Goal: Task Accomplishment & Management: Manage account settings

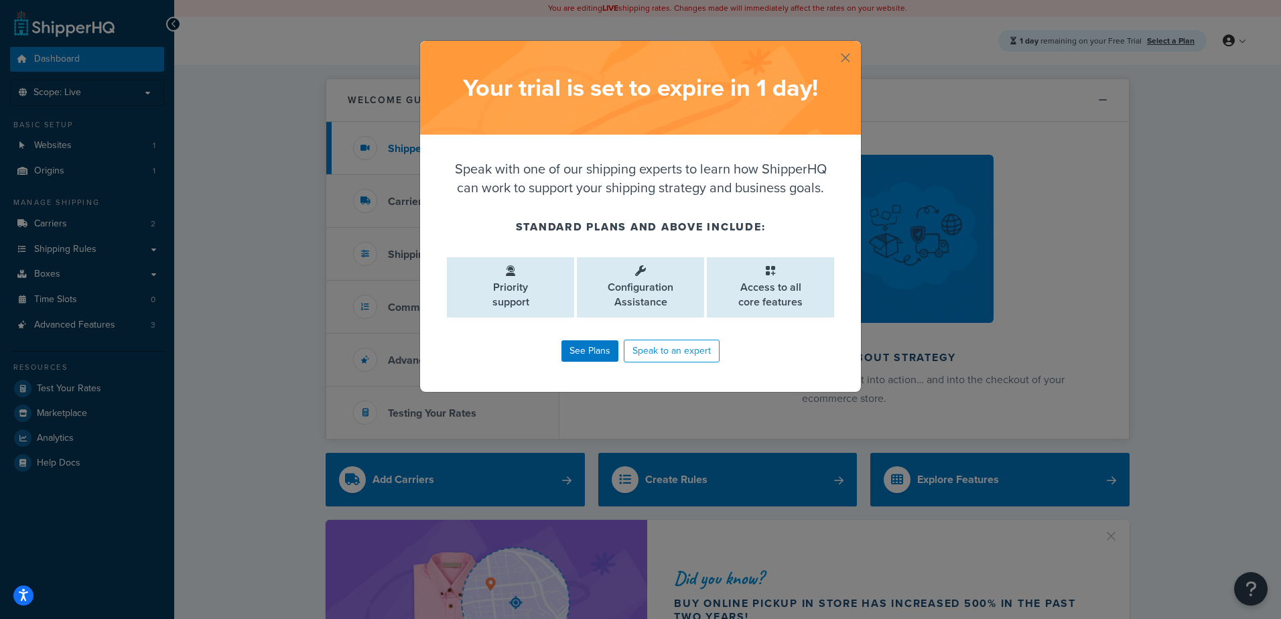
click at [858, 44] on button "button" at bounding box center [859, 42] width 3 height 3
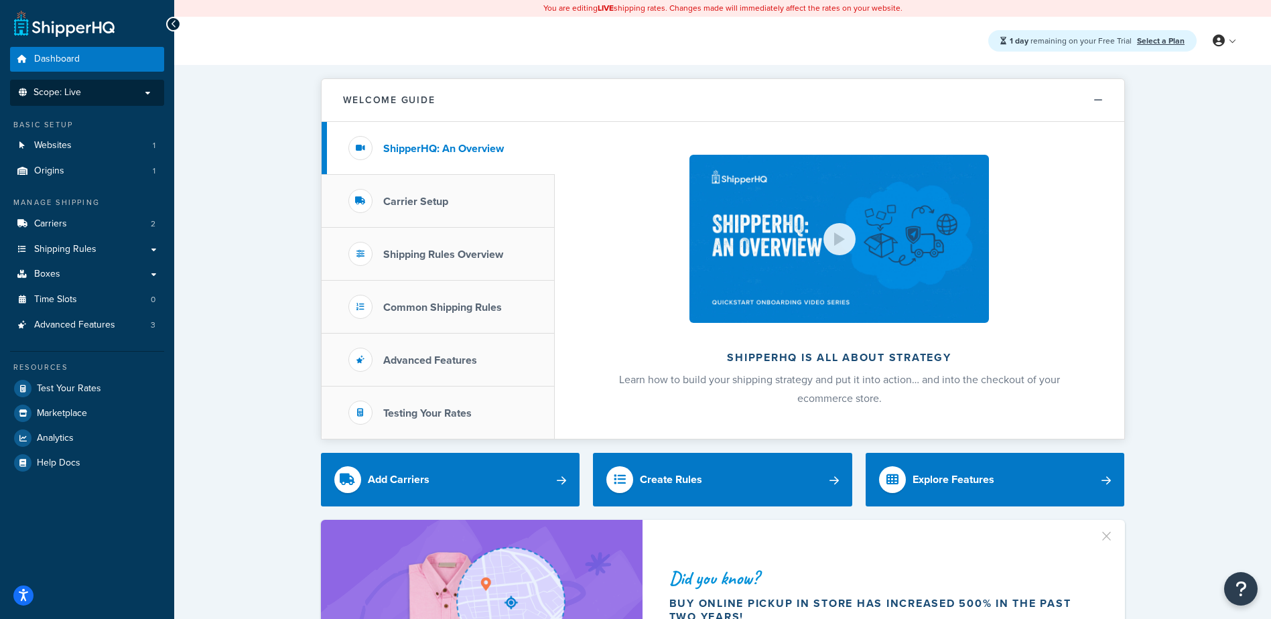
click at [92, 92] on p "Scope: Live" at bounding box center [87, 92] width 142 height 11
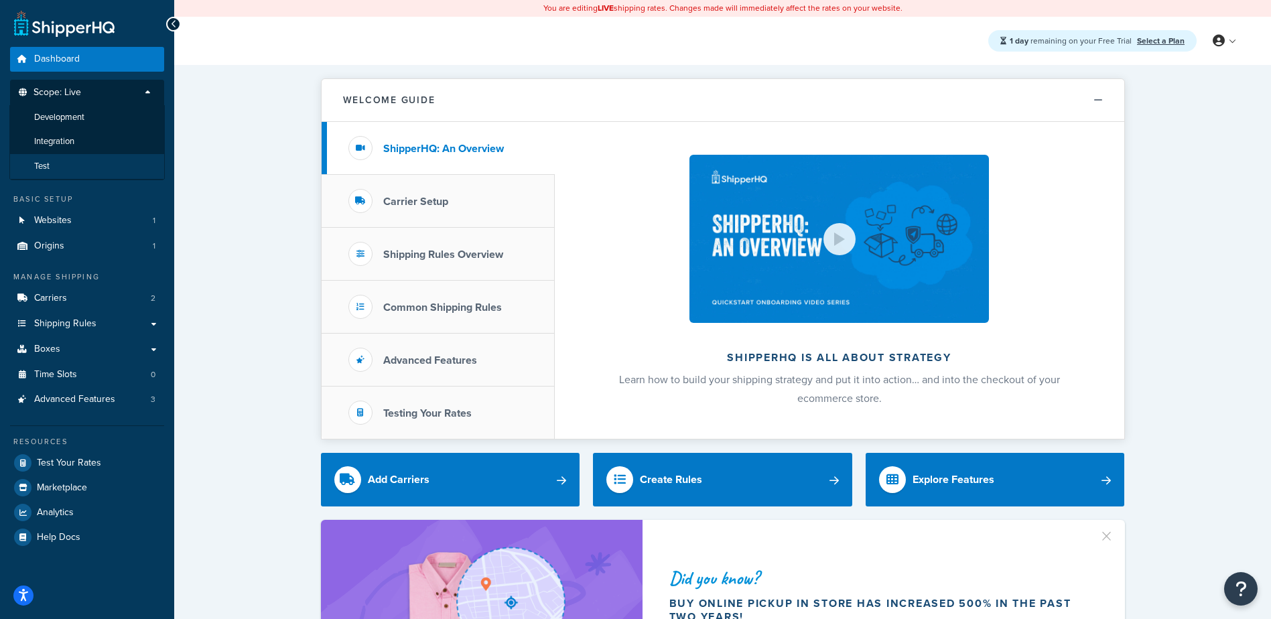
click at [74, 163] on li "Test" at bounding box center [86, 166] width 155 height 25
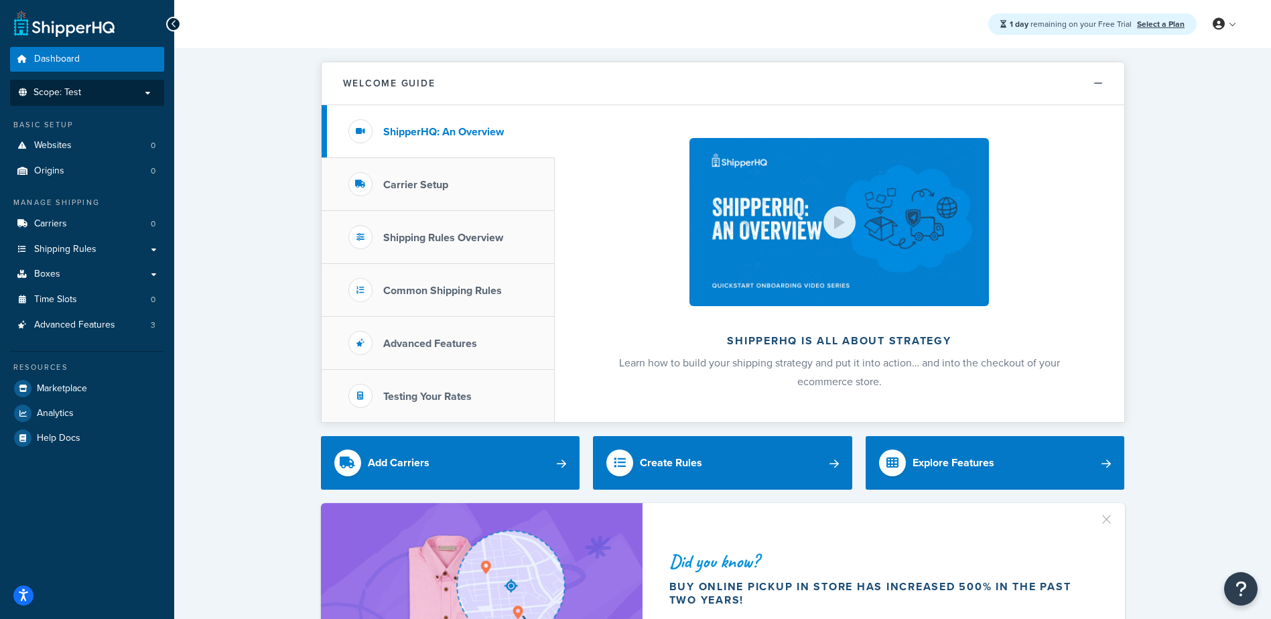
click at [82, 92] on p "Scope: Test" at bounding box center [87, 92] width 142 height 11
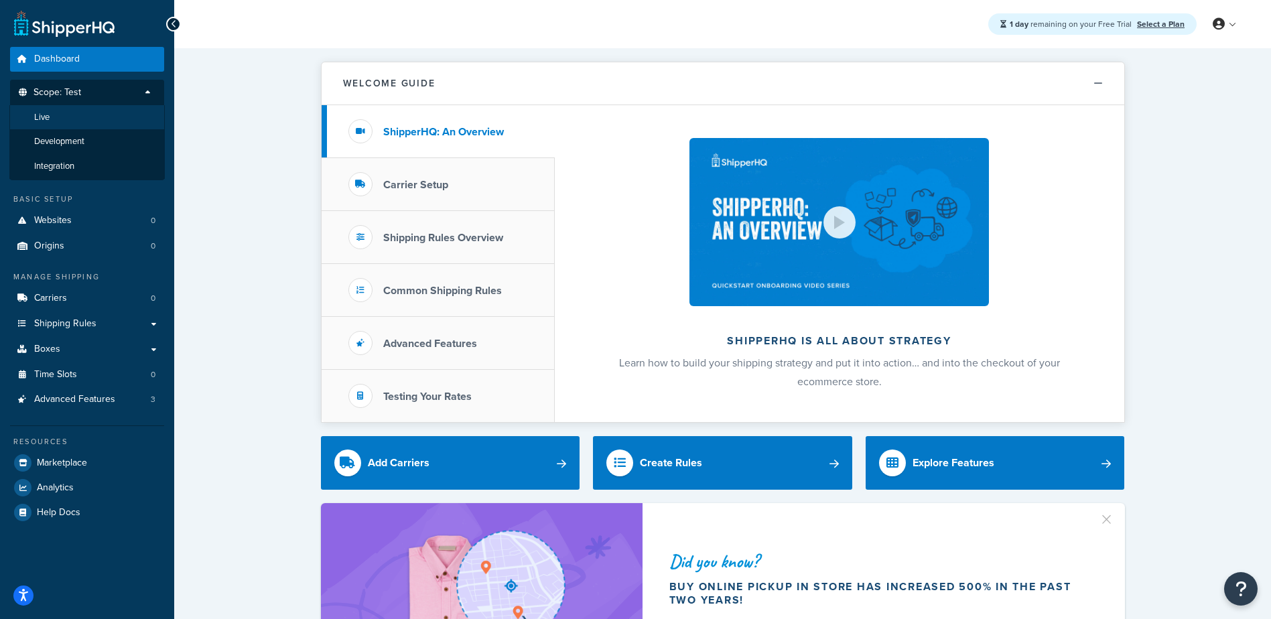
click at [82, 117] on li "Live" at bounding box center [86, 117] width 155 height 25
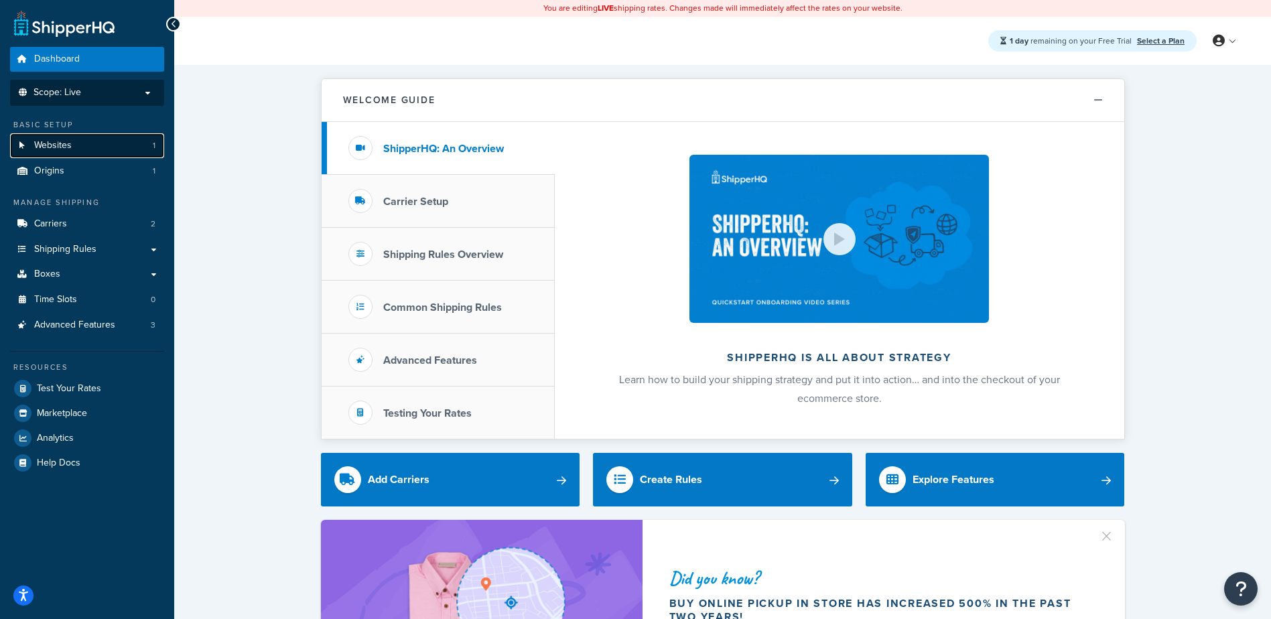
click at [76, 142] on link "Websites 1" at bounding box center [87, 145] width 154 height 25
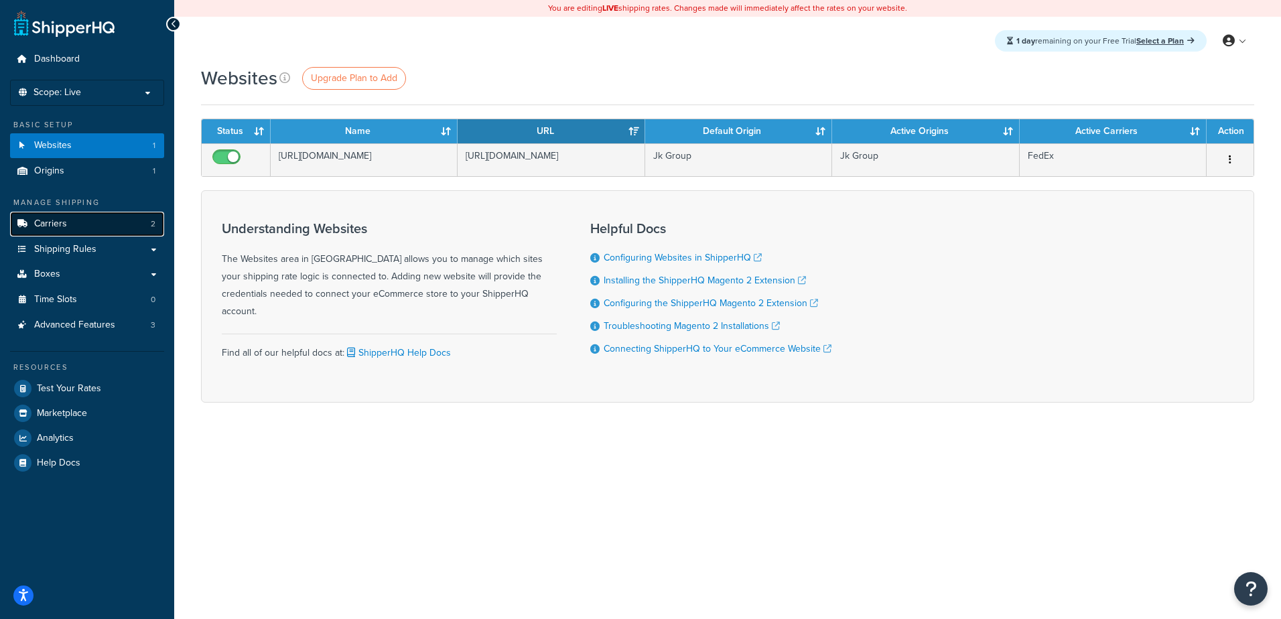
click at [64, 230] on span "Carriers" at bounding box center [50, 223] width 33 height 11
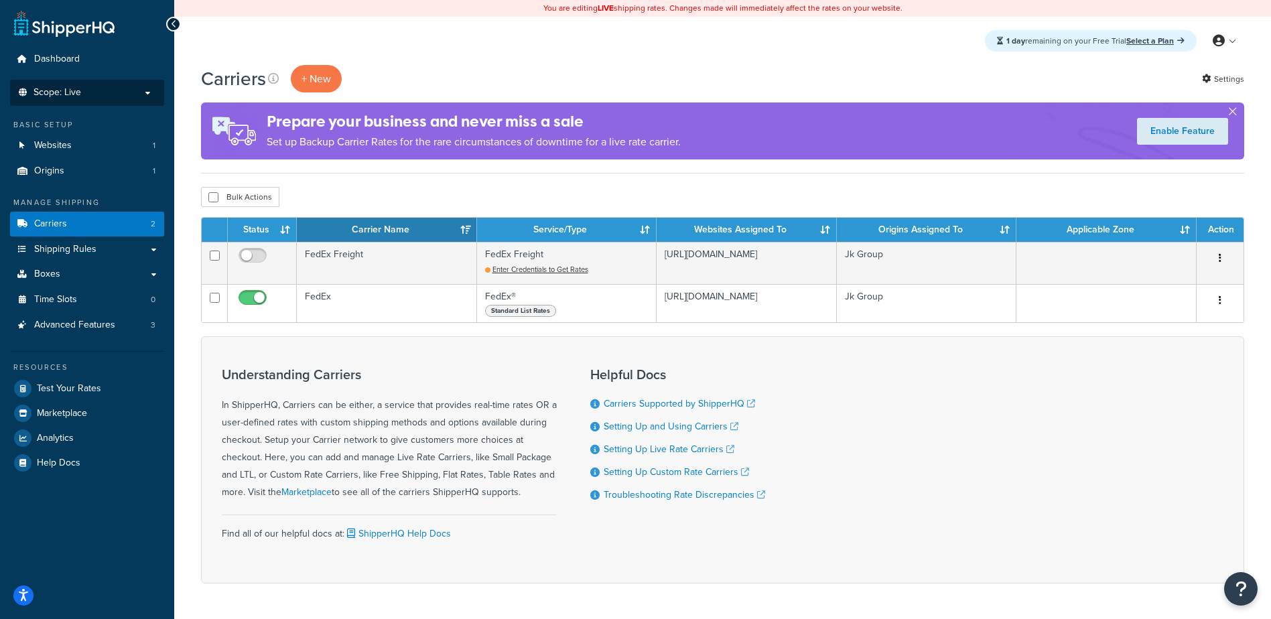
click at [101, 96] on p "Scope: Live" at bounding box center [87, 92] width 142 height 11
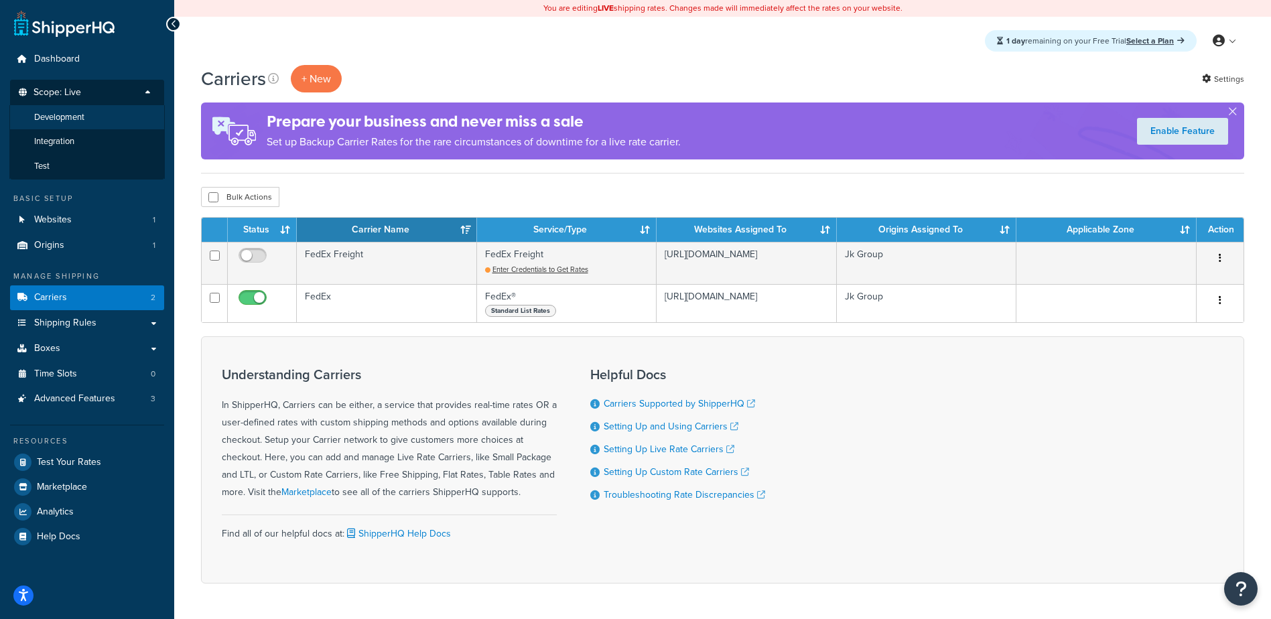
click at [99, 117] on li "Development" at bounding box center [86, 117] width 155 height 25
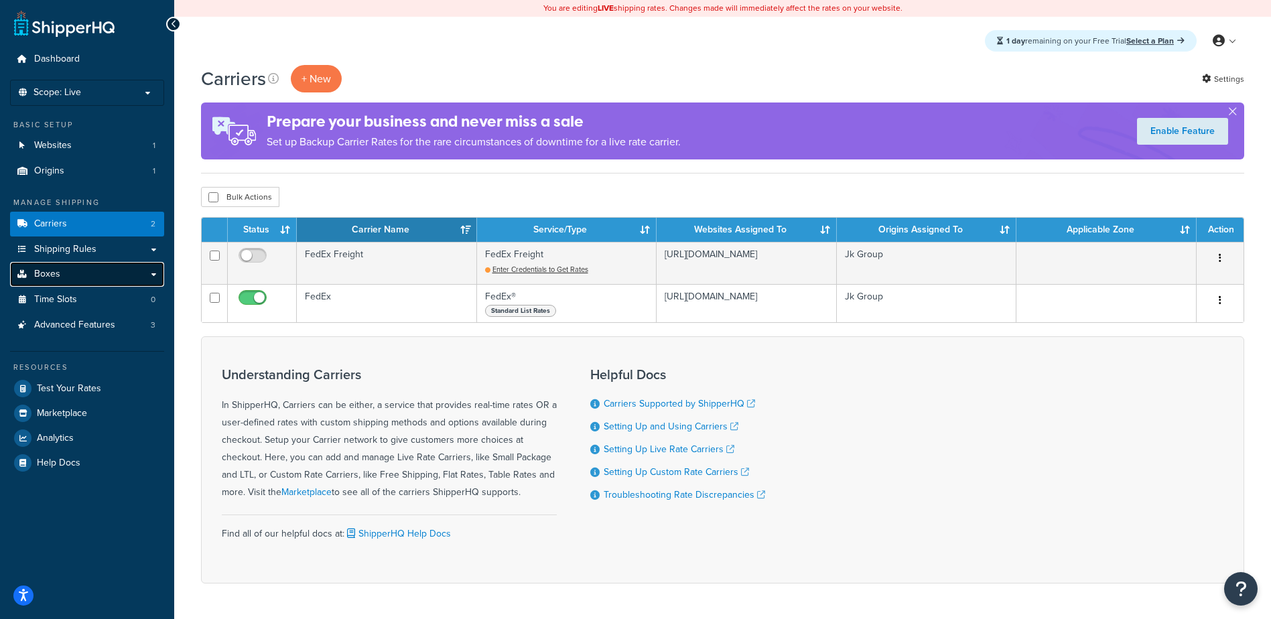
click at [77, 272] on link "Boxes" at bounding box center [87, 274] width 154 height 25
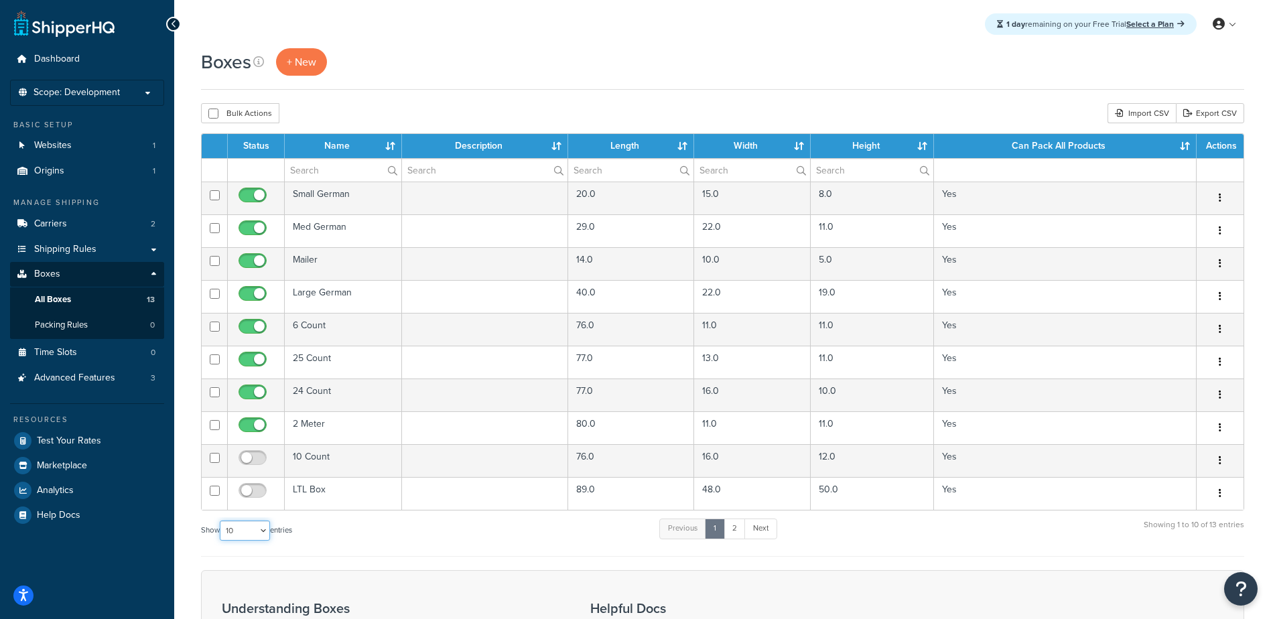
drag, startPoint x: 256, startPoint y: 523, endPoint x: 255, endPoint y: 532, distance: 8.7
click at [257, 525] on select "10 15 25 50 100 1000" at bounding box center [245, 531] width 50 height 20
select select "25"
click at [221, 521] on select "10 15 25 50 100 1000" at bounding box center [245, 531] width 50 height 20
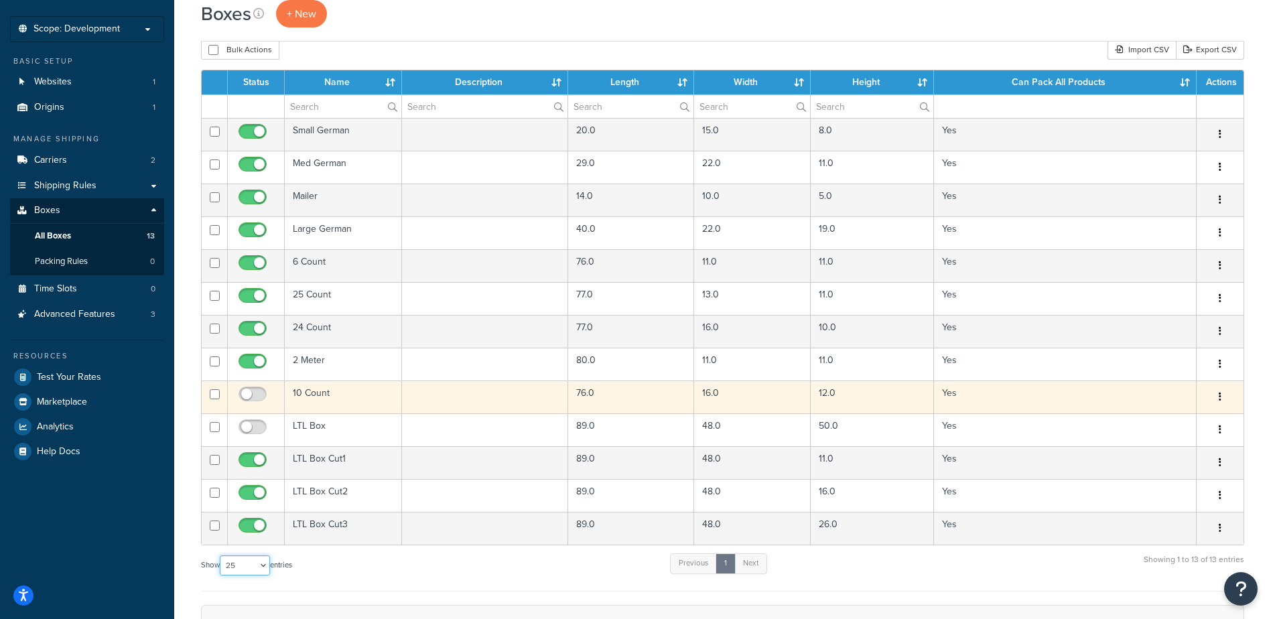
scroll to position [67, 0]
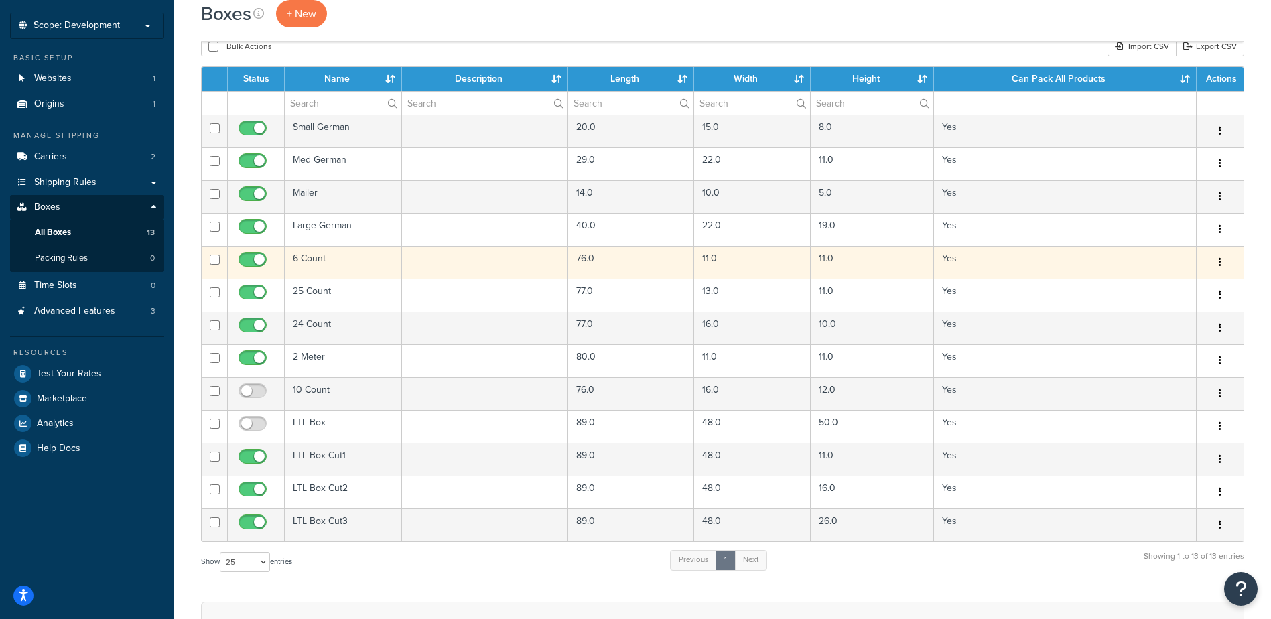
drag, startPoint x: 334, startPoint y: 257, endPoint x: 293, endPoint y: 261, distance: 41.1
click at [293, 261] on td "6 Count" at bounding box center [343, 262] width 117 height 33
click at [210, 259] on input "checkbox" at bounding box center [215, 260] width 10 height 10
checkbox input "true"
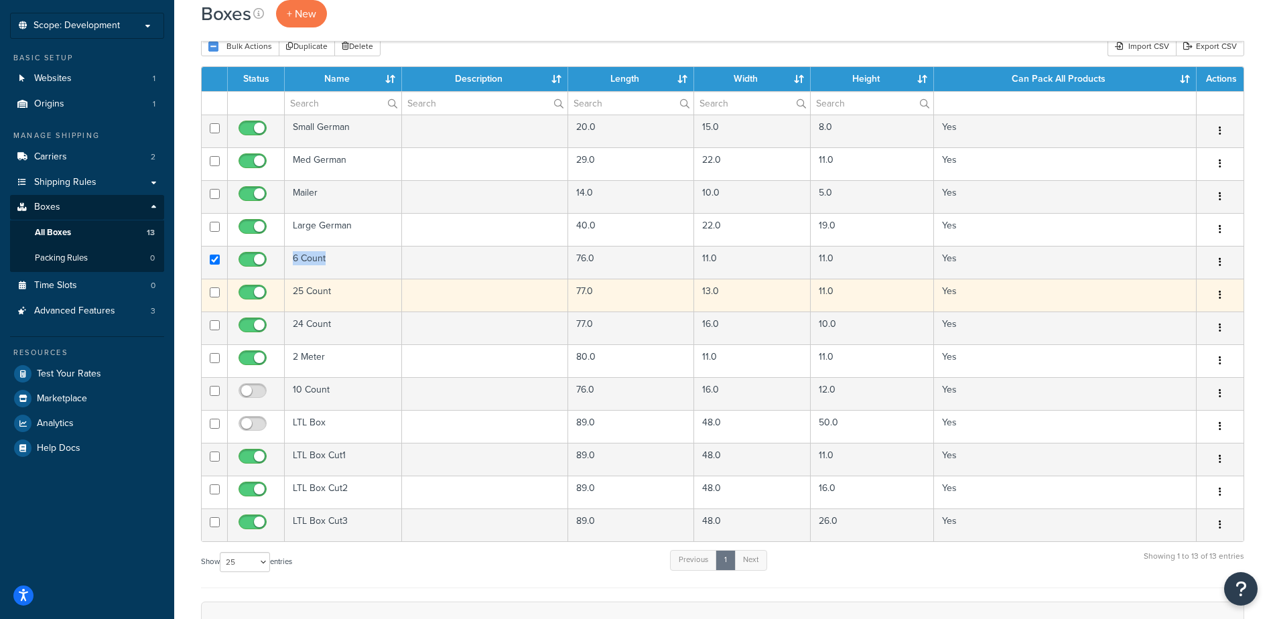
click at [219, 291] on input "checkbox" at bounding box center [215, 292] width 10 height 10
checkbox input "true"
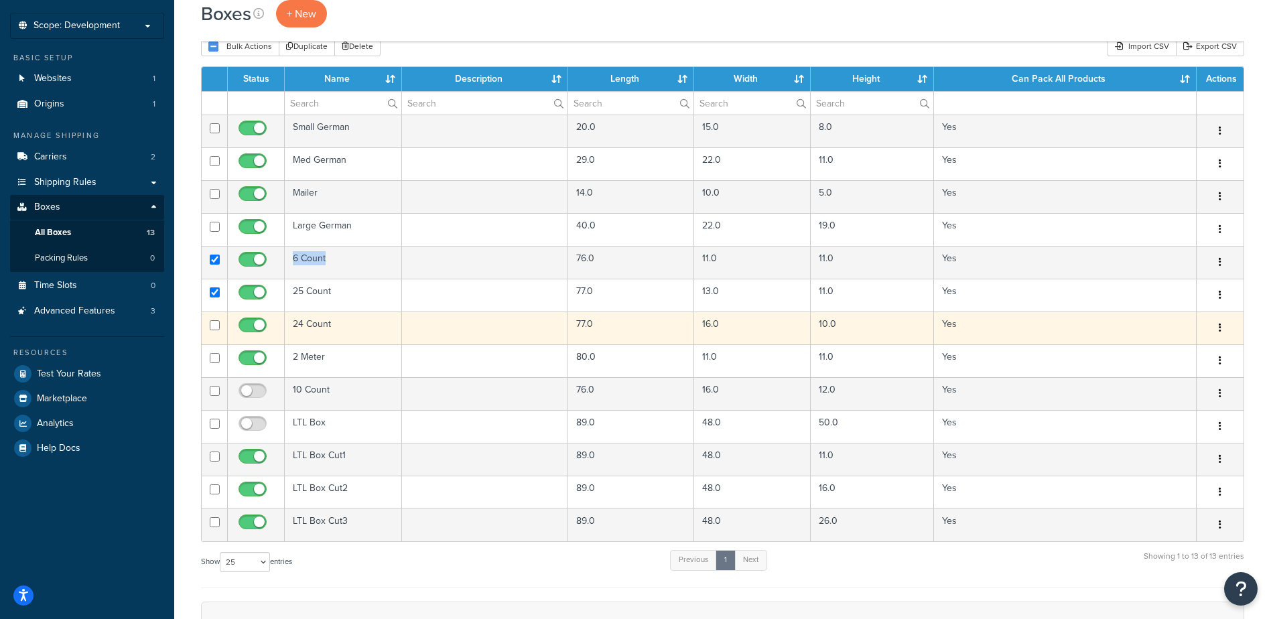
click at [217, 326] on input "checkbox" at bounding box center [215, 325] width 10 height 10
checkbox input "true"
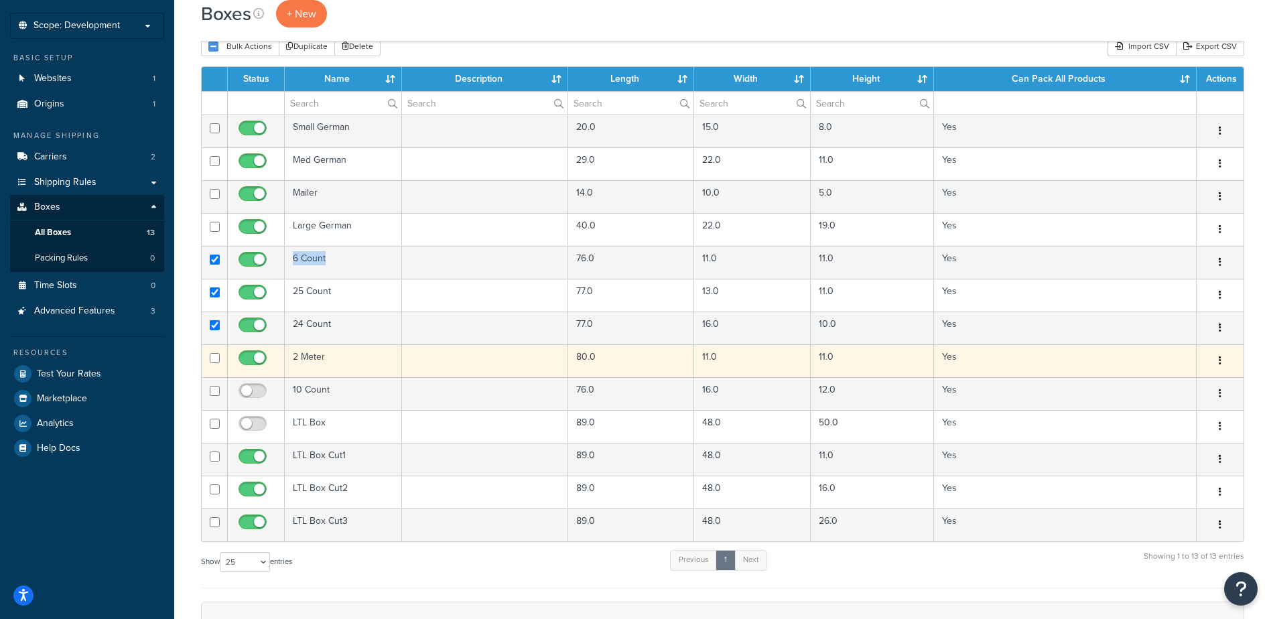
click at [215, 359] on input "checkbox" at bounding box center [215, 358] width 10 height 10
checkbox input "true"
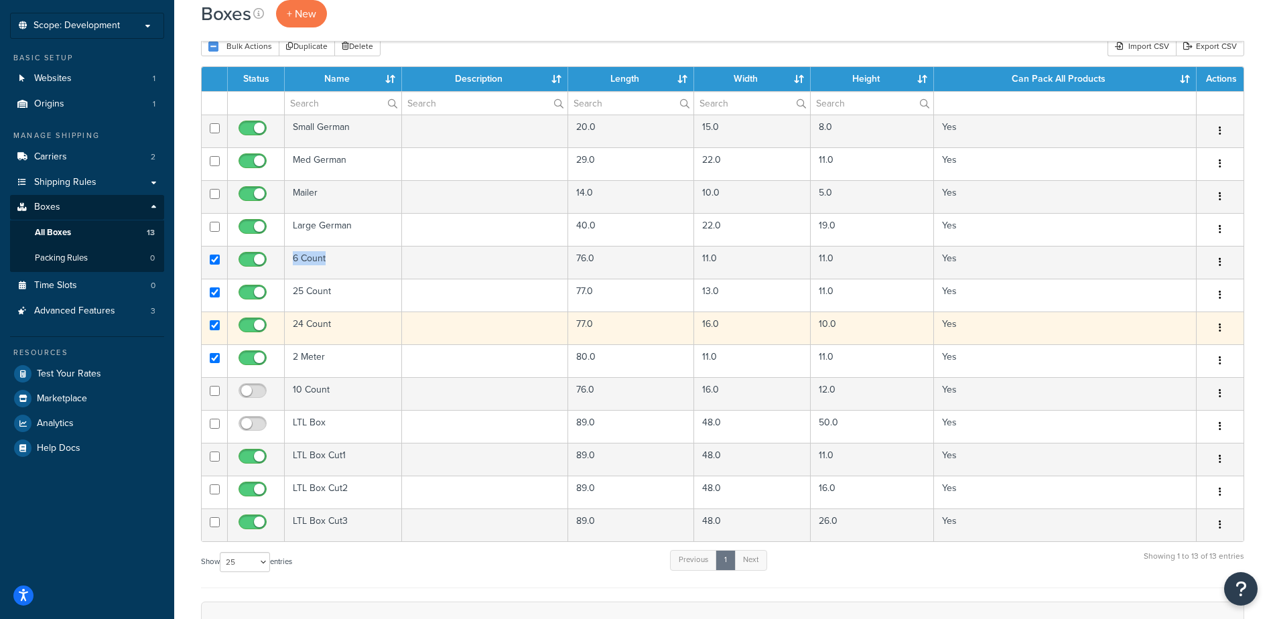
click at [320, 328] on td "24 Count" at bounding box center [343, 328] width 117 height 33
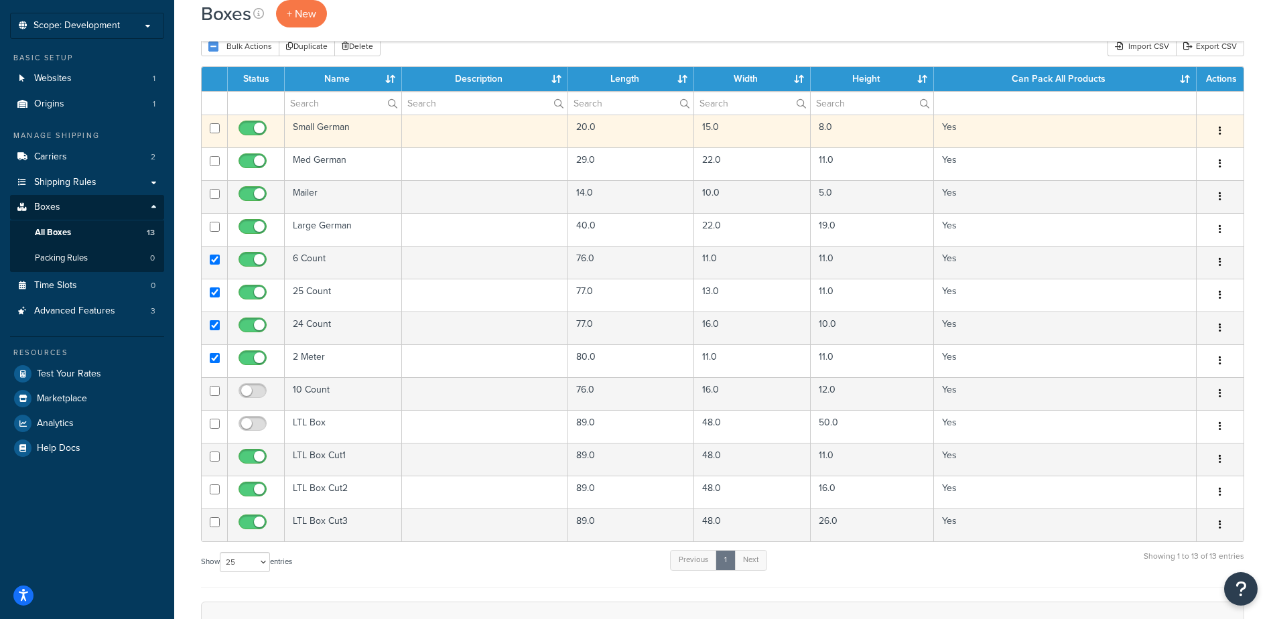
click at [324, 126] on td "Small German" at bounding box center [343, 131] width 117 height 33
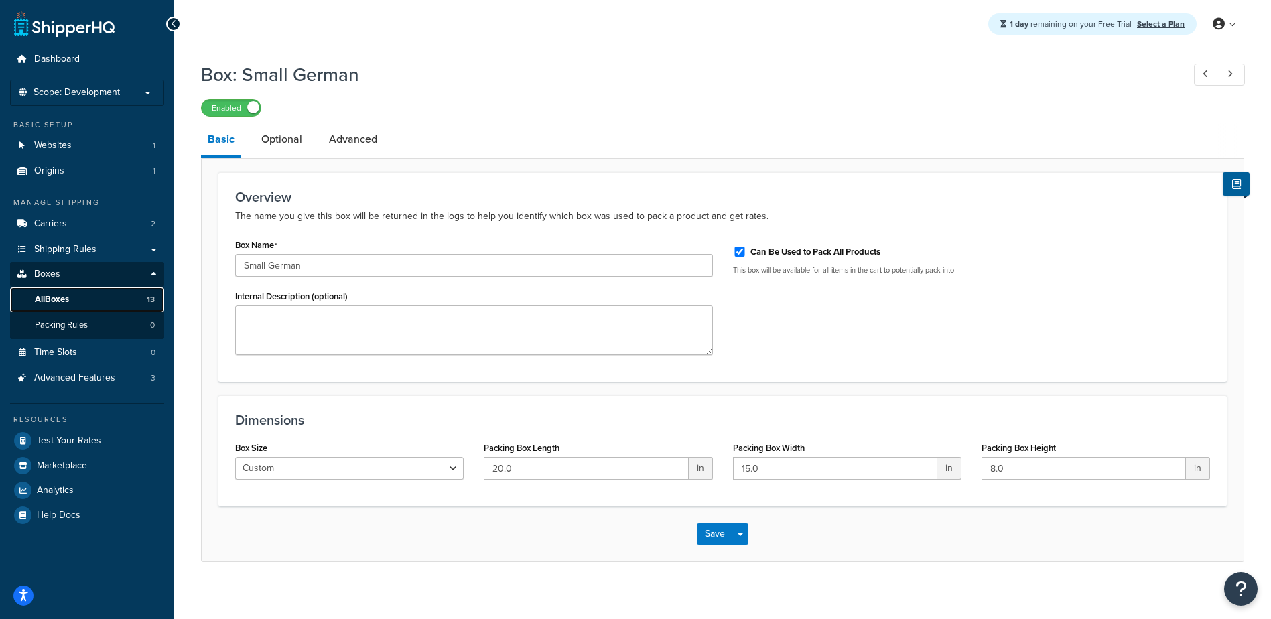
click at [105, 296] on link "All Boxes 13" at bounding box center [87, 299] width 154 height 25
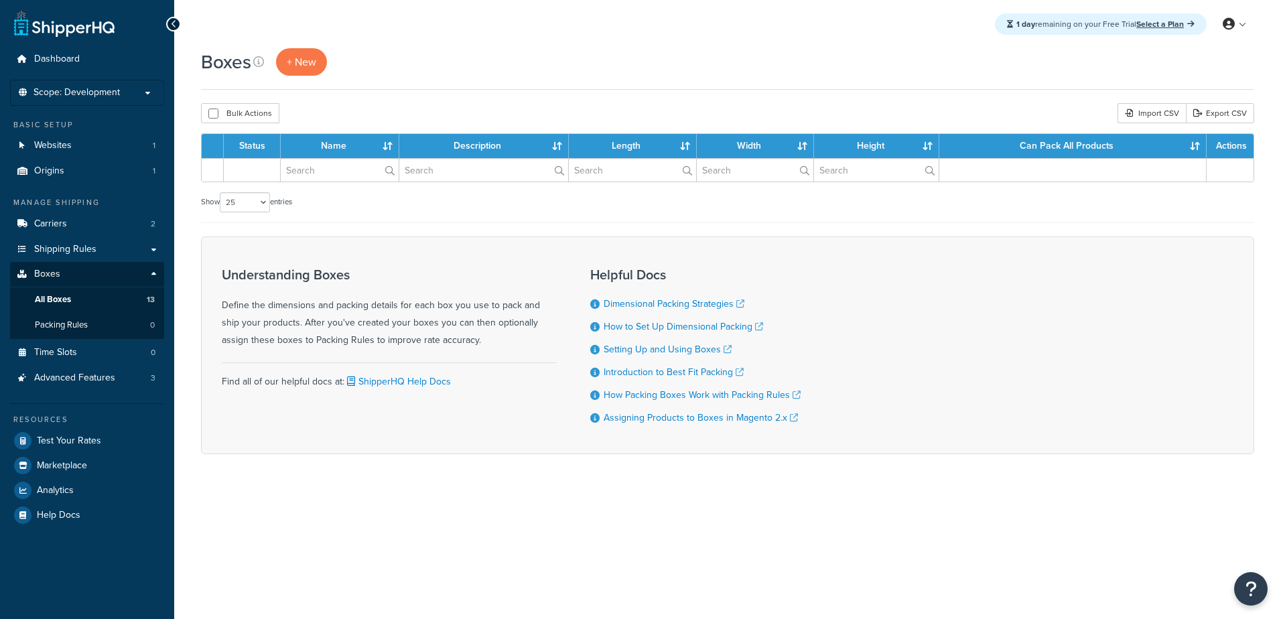
select select "25"
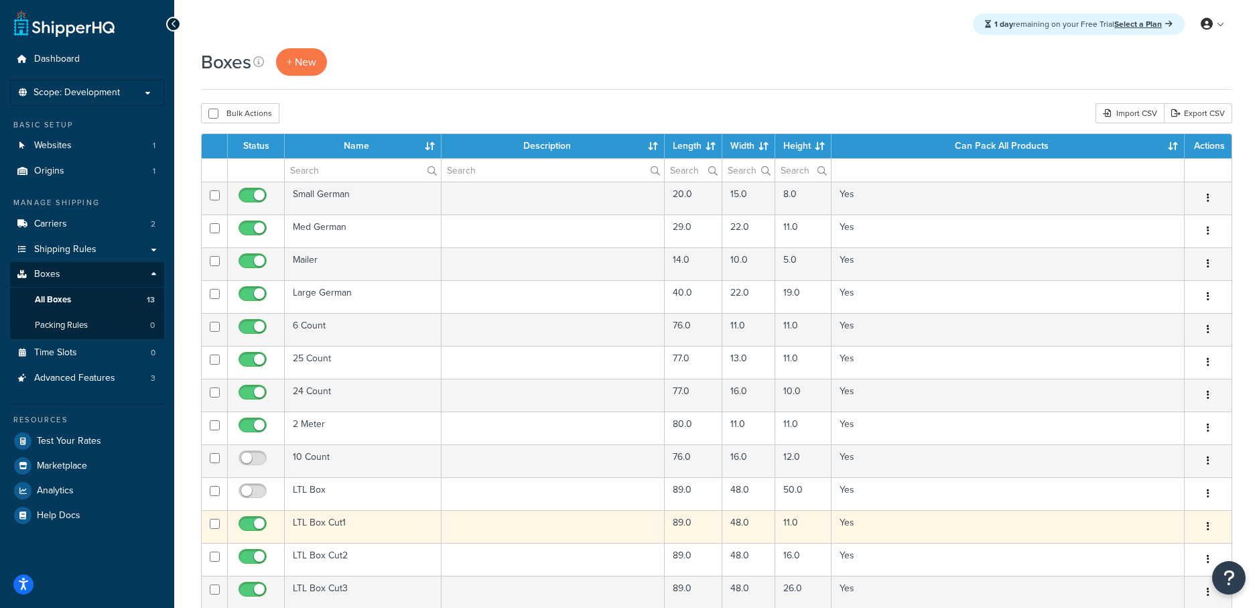
click at [386, 532] on td "LTL Box Cut1" at bounding box center [363, 526] width 157 height 33
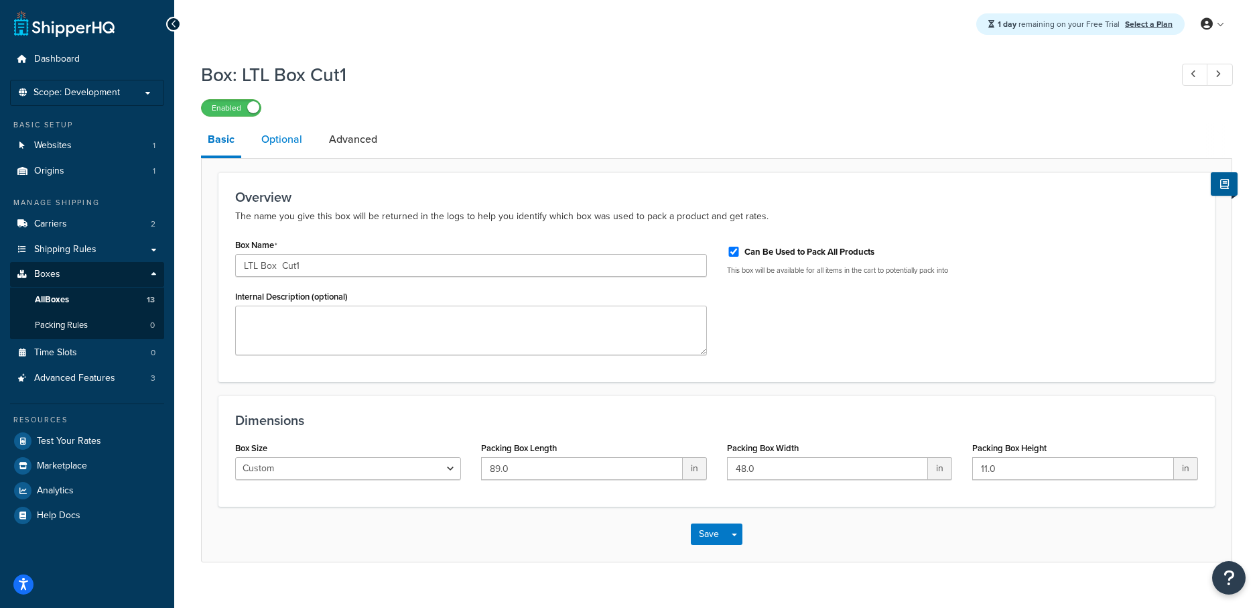
click at [273, 140] on link "Optional" at bounding box center [282, 139] width 54 height 32
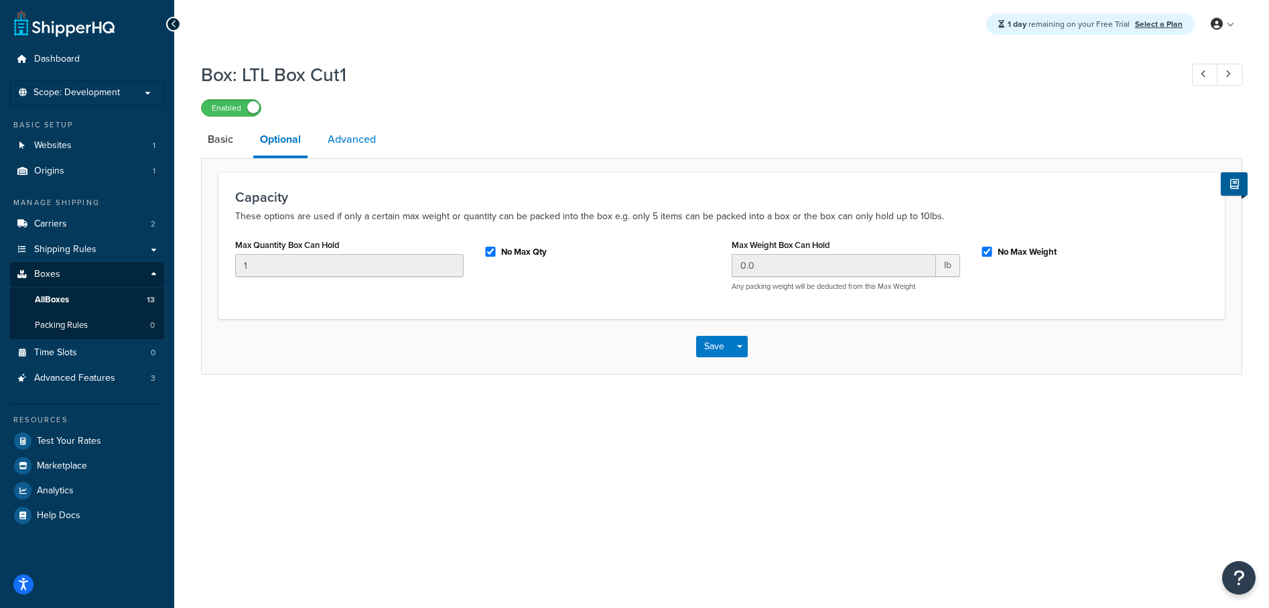
click at [331, 135] on link "Advanced" at bounding box center [352, 139] width 62 height 32
select select "125"
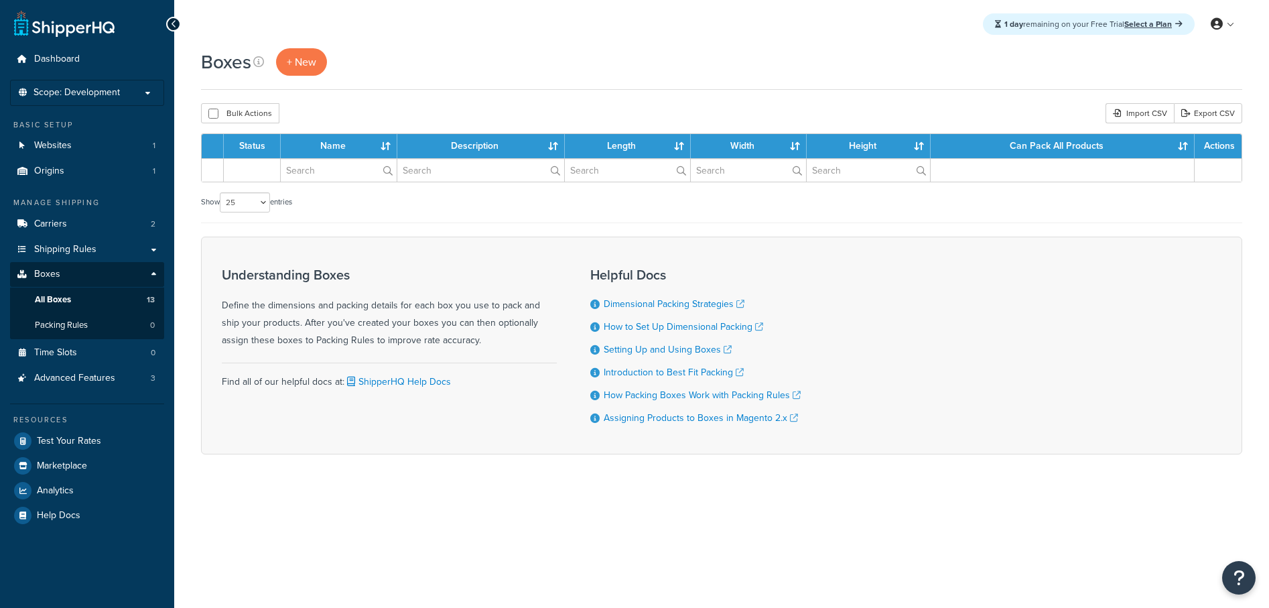
select select "25"
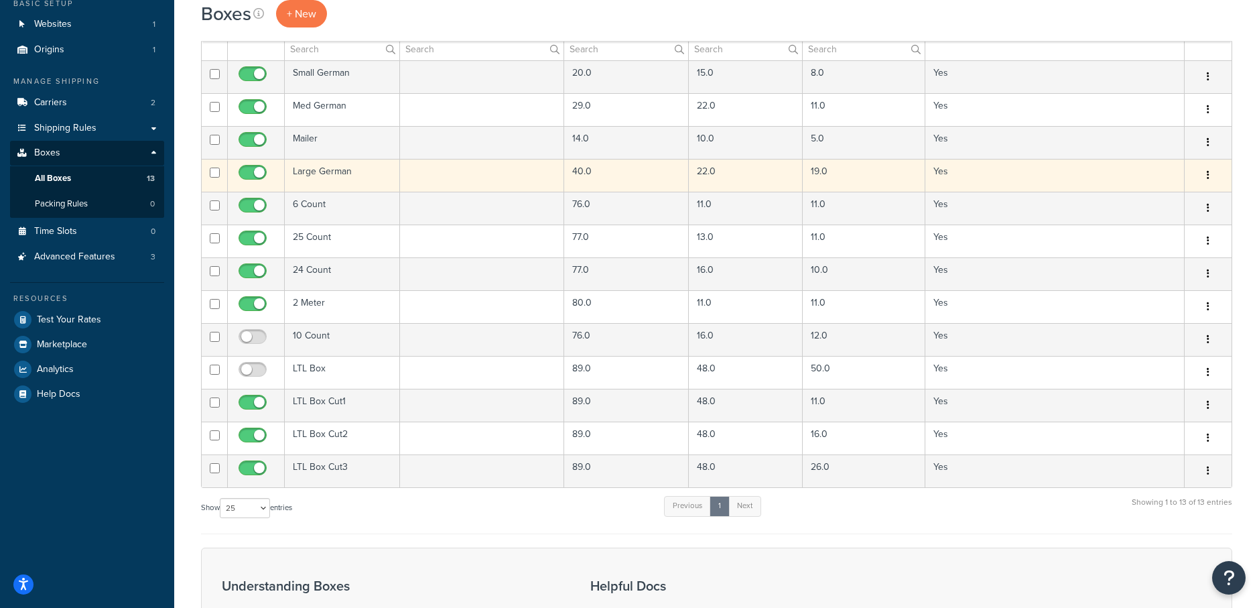
scroll to position [134, 0]
